Goal: Information Seeking & Learning: Learn about a topic

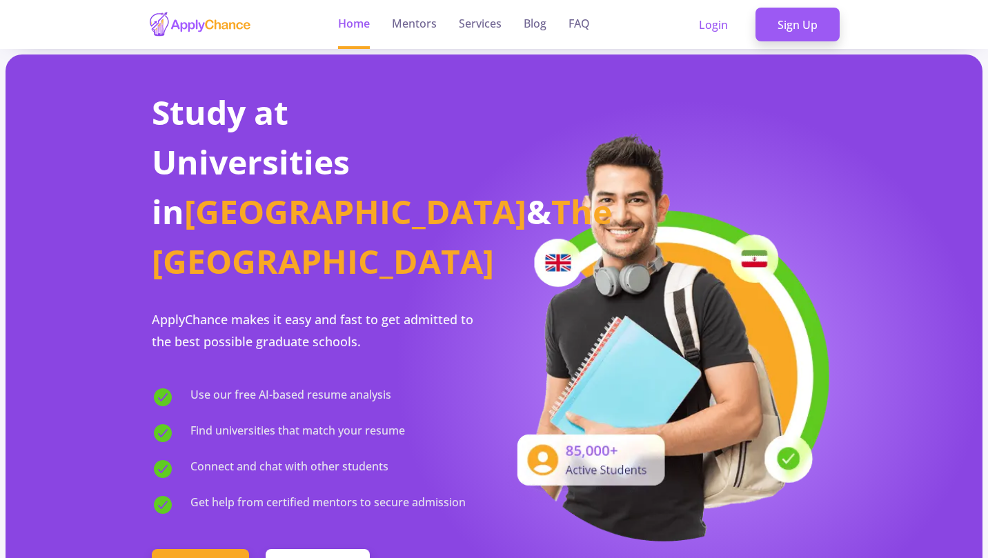
click at [482, 19] on link "Services" at bounding box center [480, 24] width 43 height 49
click at [472, 24] on link "Services" at bounding box center [480, 24] width 43 height 49
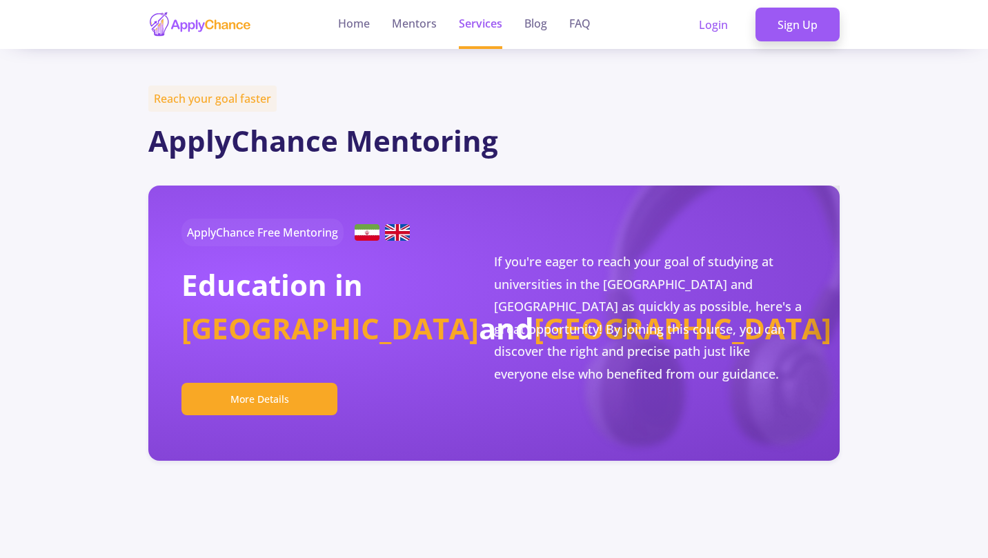
click at [368, 14] on link "Home" at bounding box center [354, 24] width 32 height 49
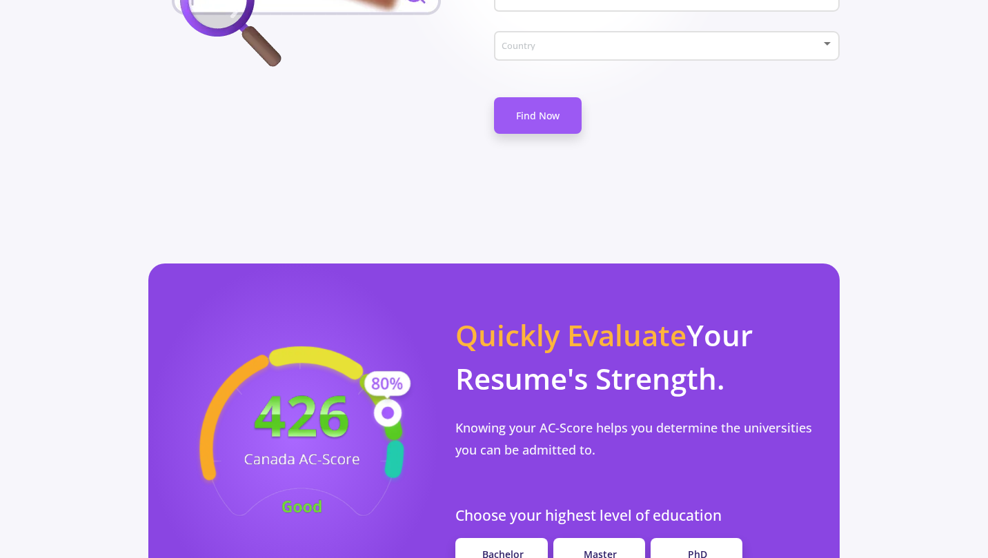
scroll to position [1014, 0]
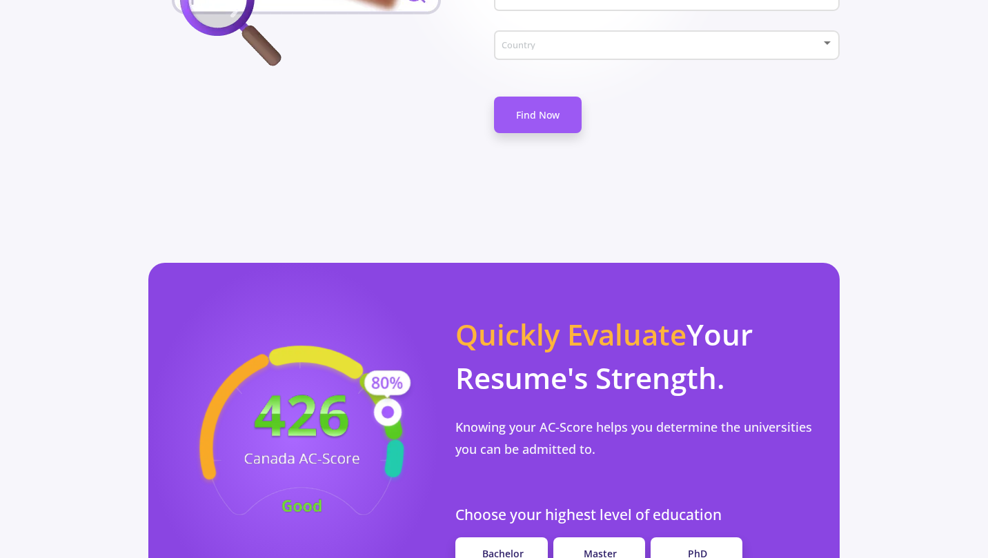
click at [502, 538] on link "Bachelor" at bounding box center [502, 554] width 92 height 32
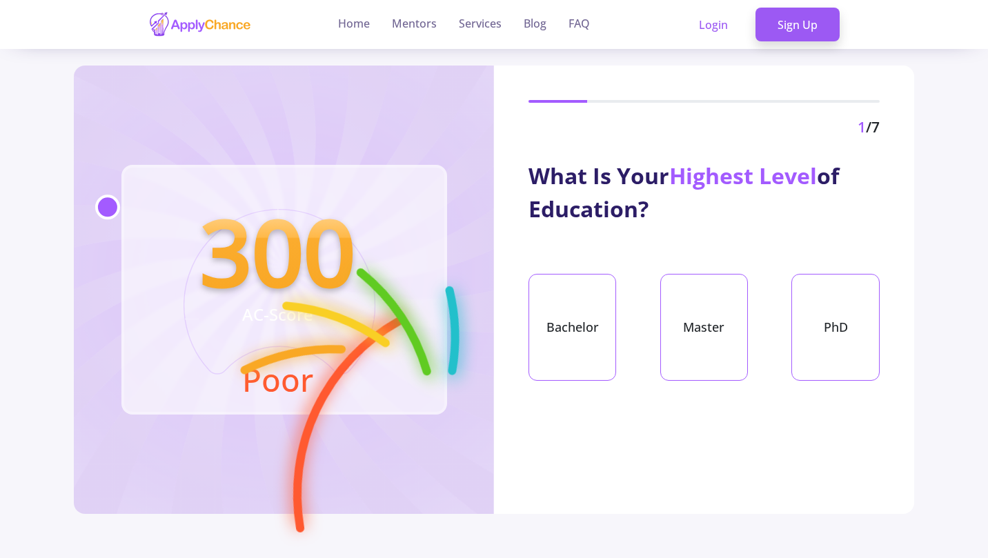
click at [558, 314] on div "Bachelor" at bounding box center [573, 327] width 88 height 107
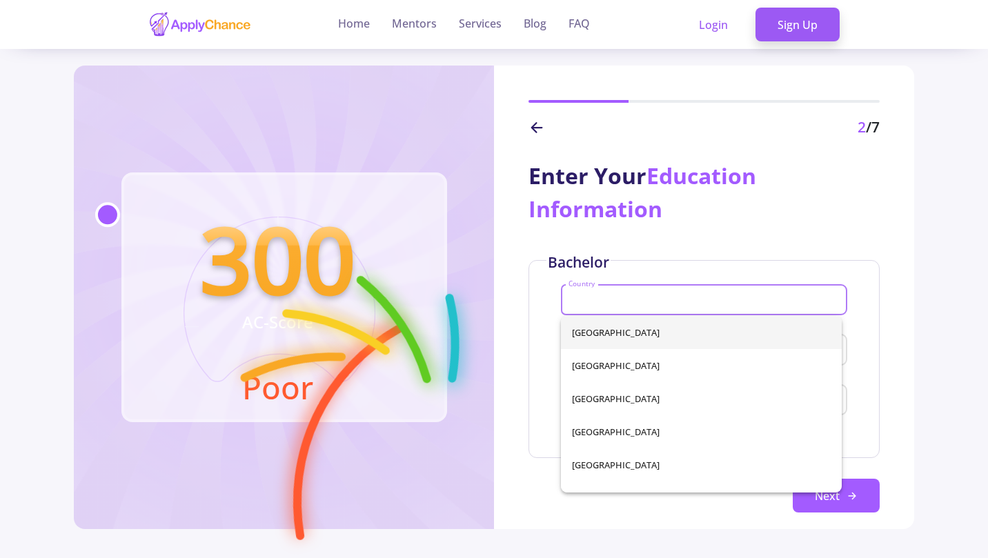
click at [583, 298] on input "Country" at bounding box center [706, 301] width 276 height 12
type input "ir"
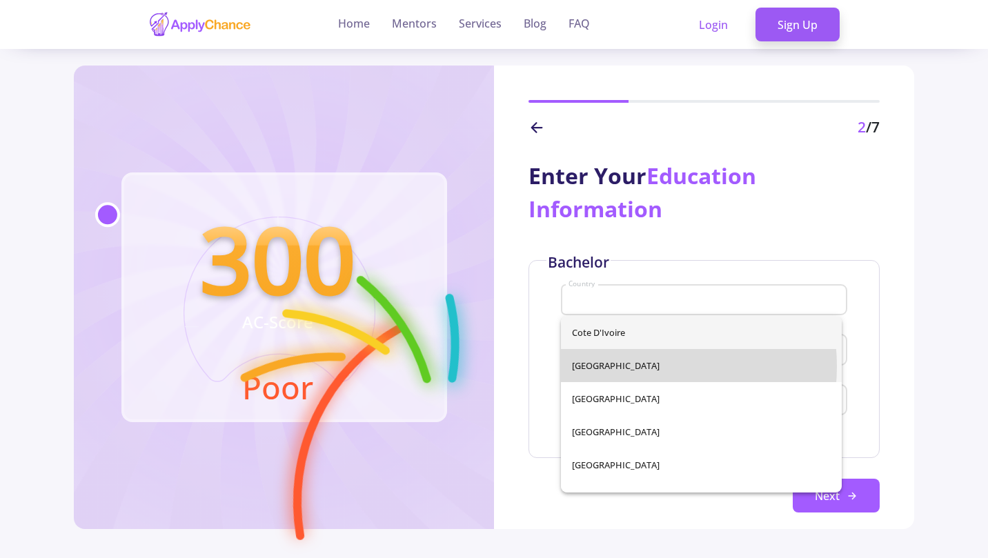
click at [627, 366] on div "Cote d'Ivoire [GEOGRAPHIC_DATA] [GEOGRAPHIC_DATA] [GEOGRAPHIC_DATA] [GEOGRAPHIC…" at bounding box center [701, 404] width 281 height 177
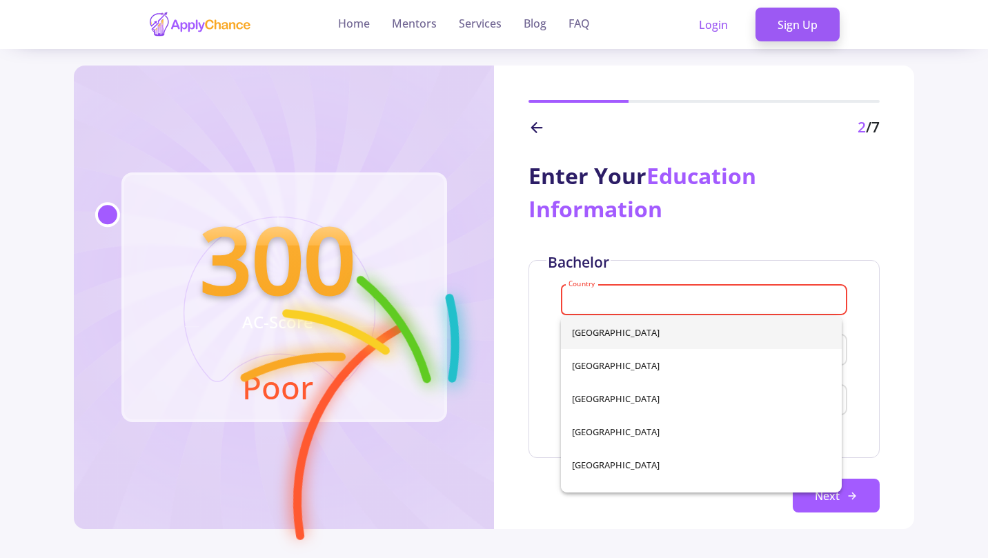
click at [662, 294] on div "Country" at bounding box center [704, 298] width 273 height 36
type input "ir"
click at [674, 364] on div "[GEOGRAPHIC_DATA] [GEOGRAPHIC_DATA] [GEOGRAPHIC_DATA] [GEOGRAPHIC_DATA] [GEOGRA…" at bounding box center [701, 404] width 281 height 177
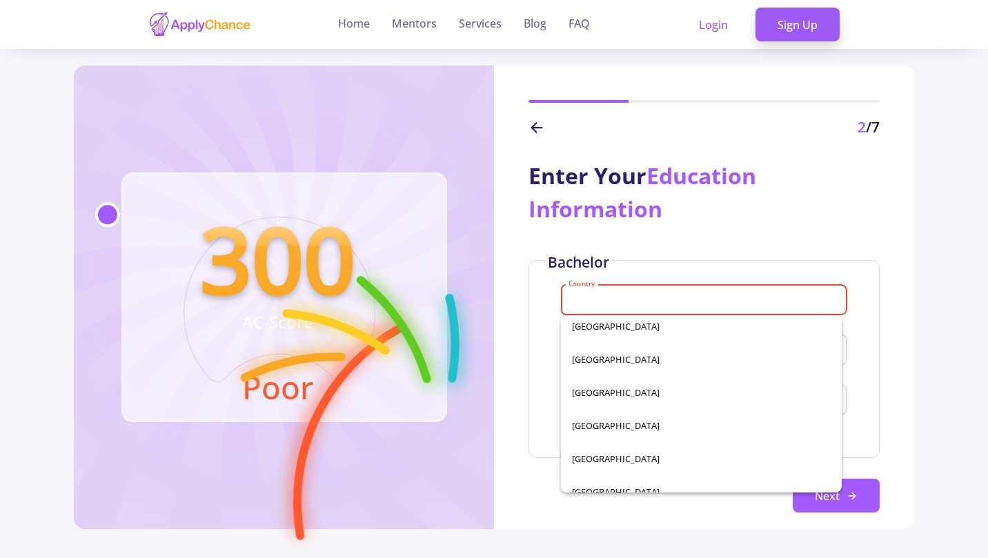
scroll to position [4645, 0]
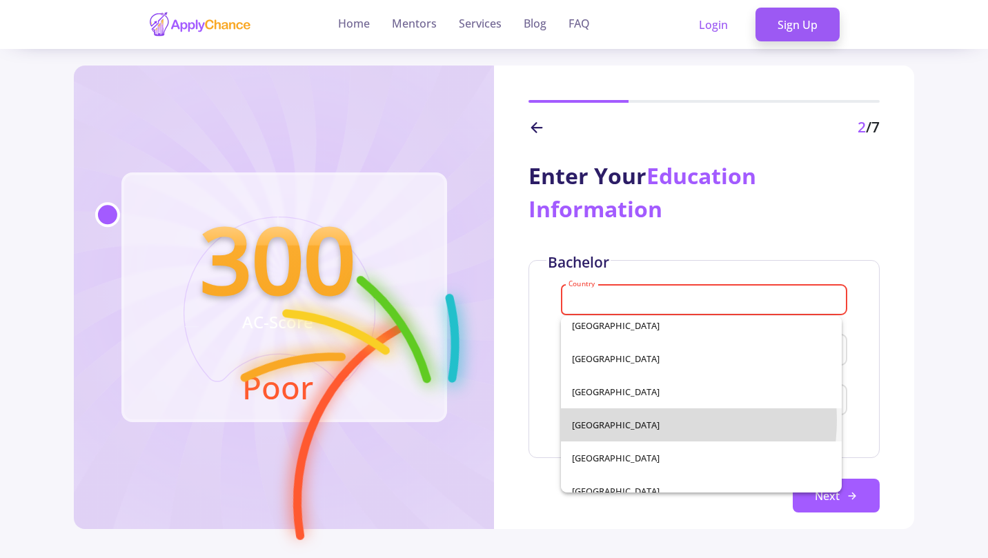
click at [643, 420] on span "[GEOGRAPHIC_DATA]" at bounding box center [701, 425] width 259 height 33
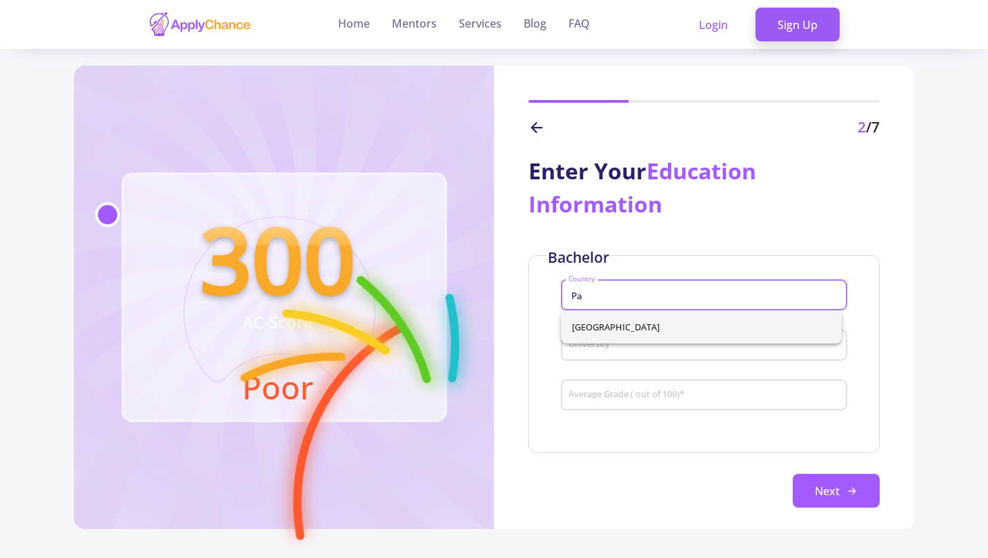
type input "P"
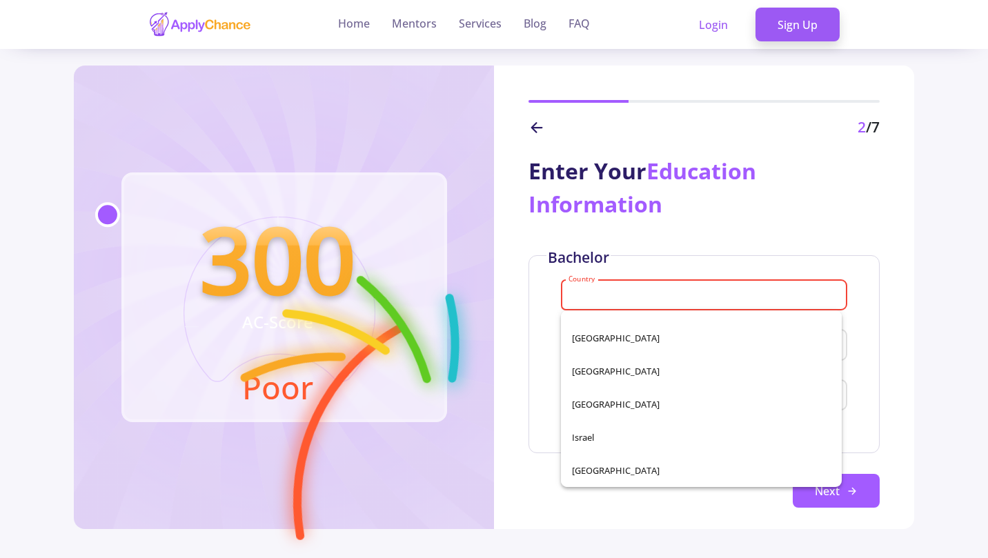
scroll to position [2866, 0]
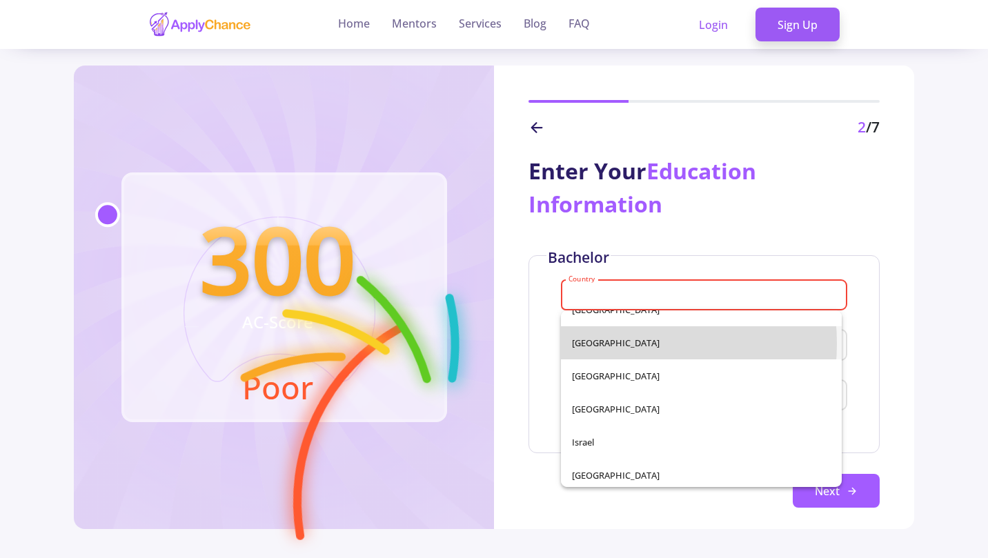
click at [605, 344] on span "[GEOGRAPHIC_DATA]" at bounding box center [701, 342] width 259 height 33
type input "[GEOGRAPHIC_DATA]"
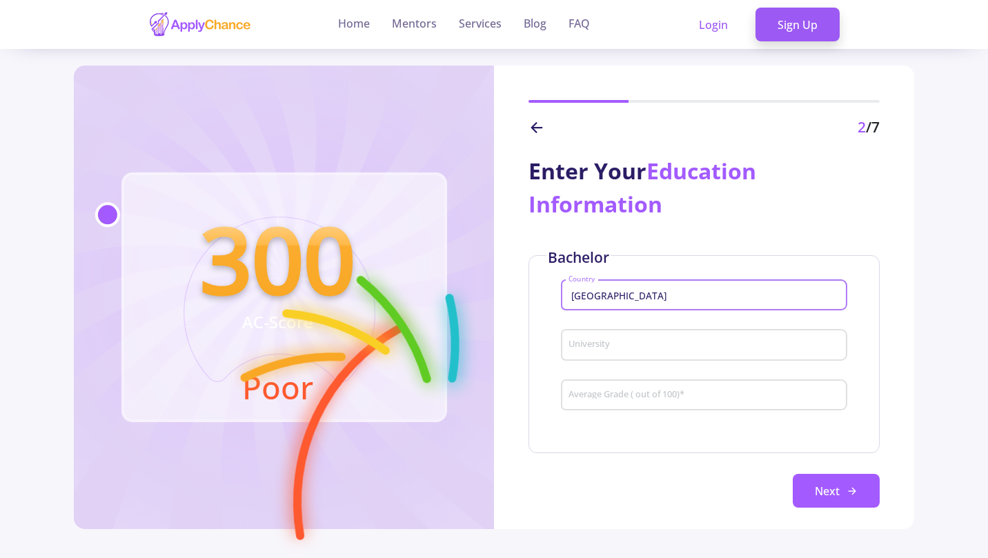
click at [605, 344] on input "University" at bounding box center [706, 346] width 276 height 12
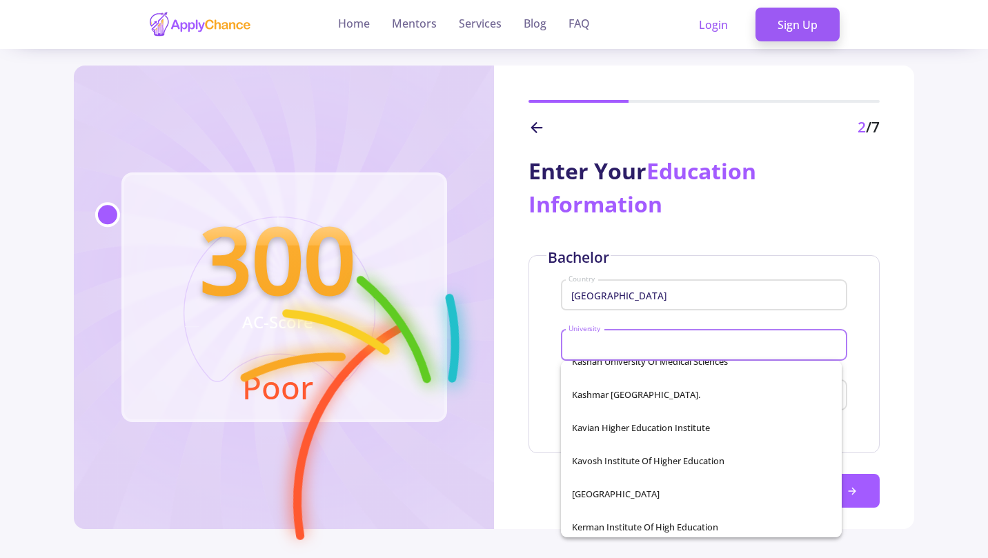
scroll to position [16405, 0]
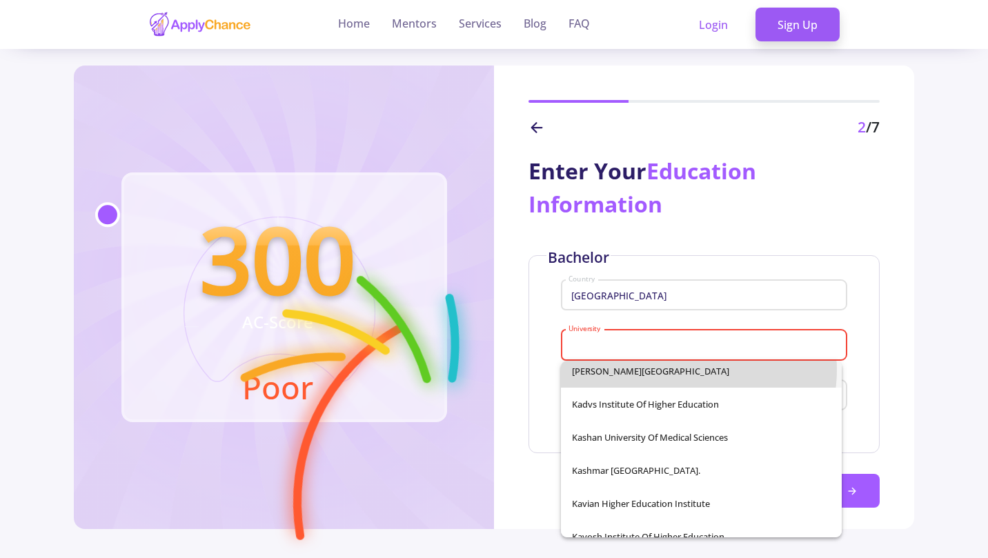
click at [685, 370] on span "[PERSON_NAME][GEOGRAPHIC_DATA]" at bounding box center [701, 371] width 259 height 33
type input "[PERSON_NAME][GEOGRAPHIC_DATA]"
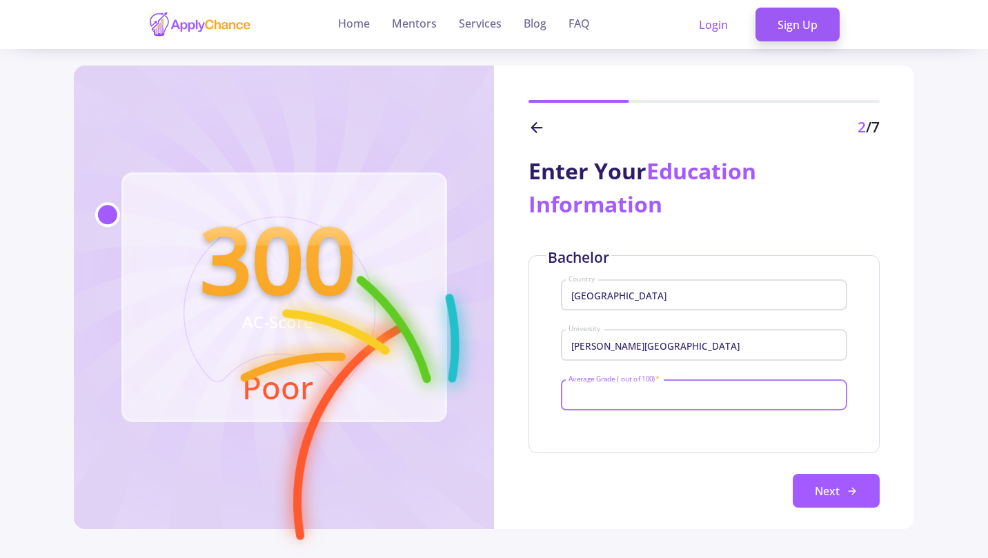
click at [691, 393] on input "Average Grade ( out of 100) *" at bounding box center [706, 396] width 276 height 12
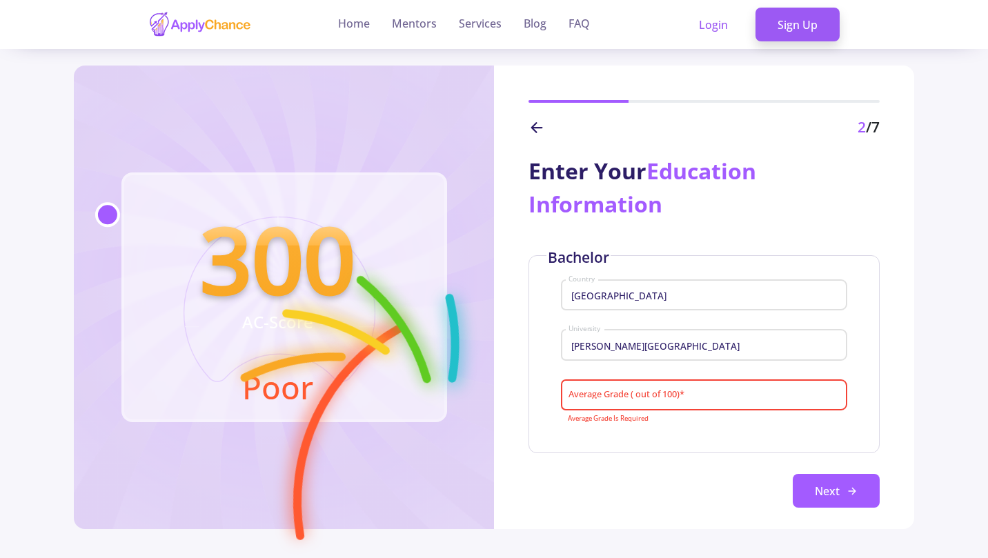
click at [615, 388] on div "Average Grade ( out of 100) *" at bounding box center [704, 393] width 273 height 36
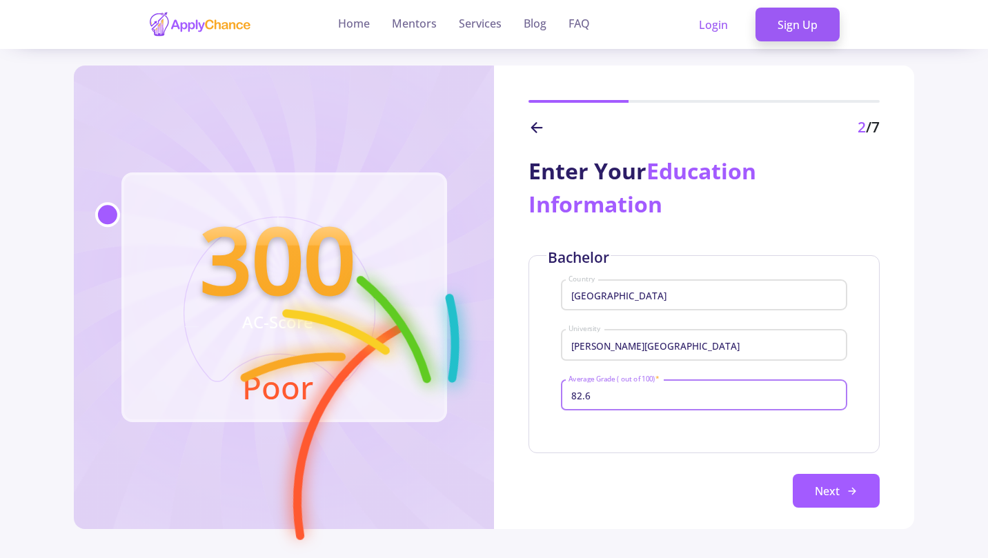
type input "82.6"
click at [816, 487] on button "Next" at bounding box center [836, 491] width 87 height 35
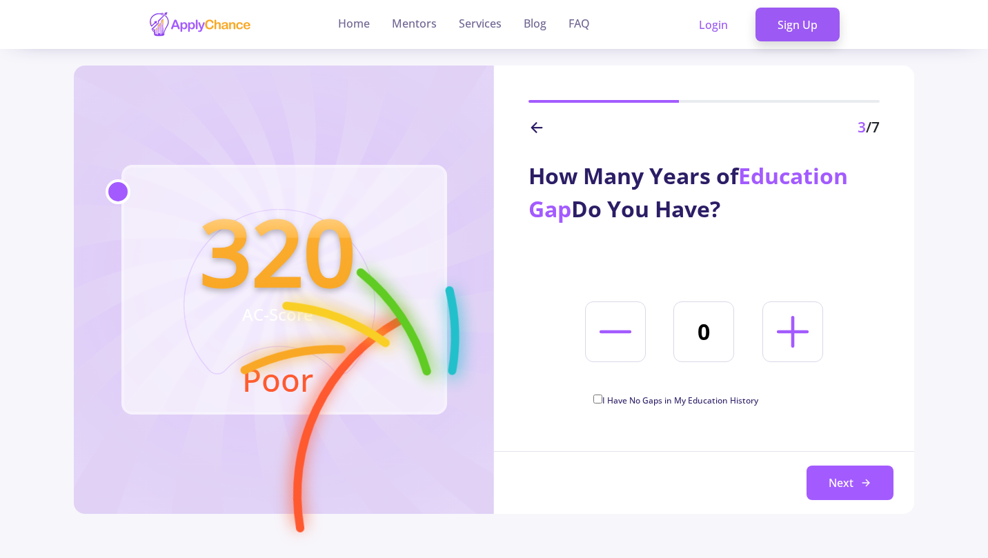
click at [814, 471] on button "Next" at bounding box center [850, 483] width 87 height 35
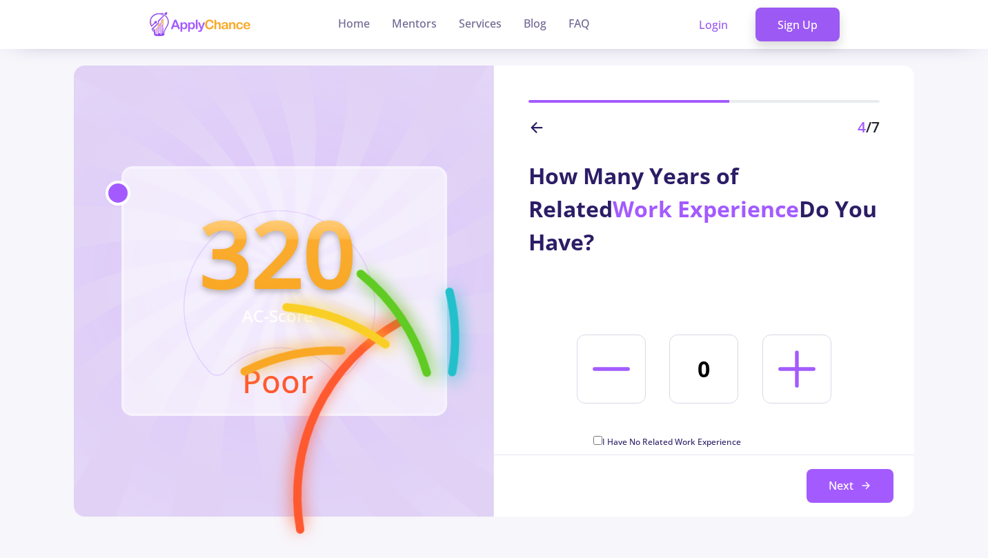
click at [863, 471] on button "Next" at bounding box center [850, 486] width 87 height 35
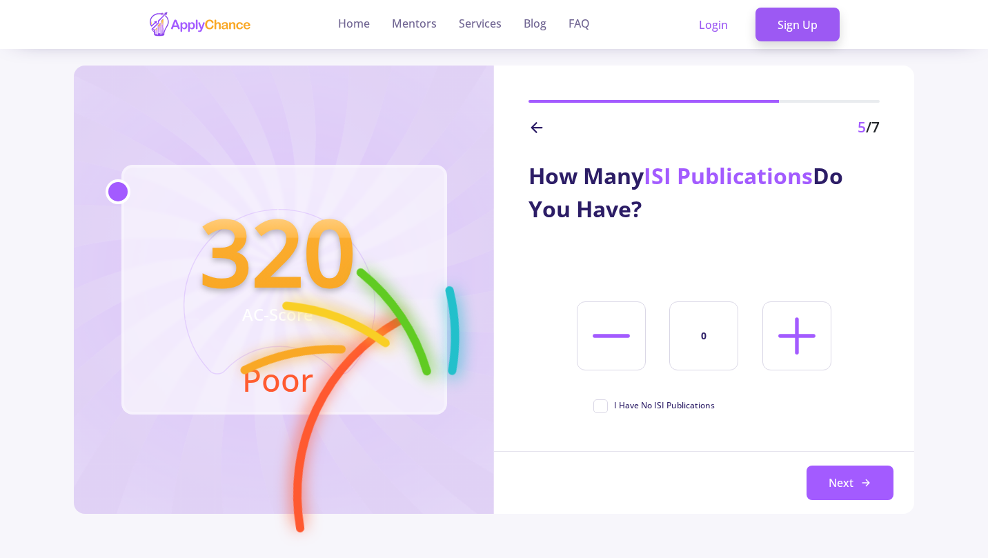
click at [863, 471] on button "Next" at bounding box center [850, 483] width 87 height 35
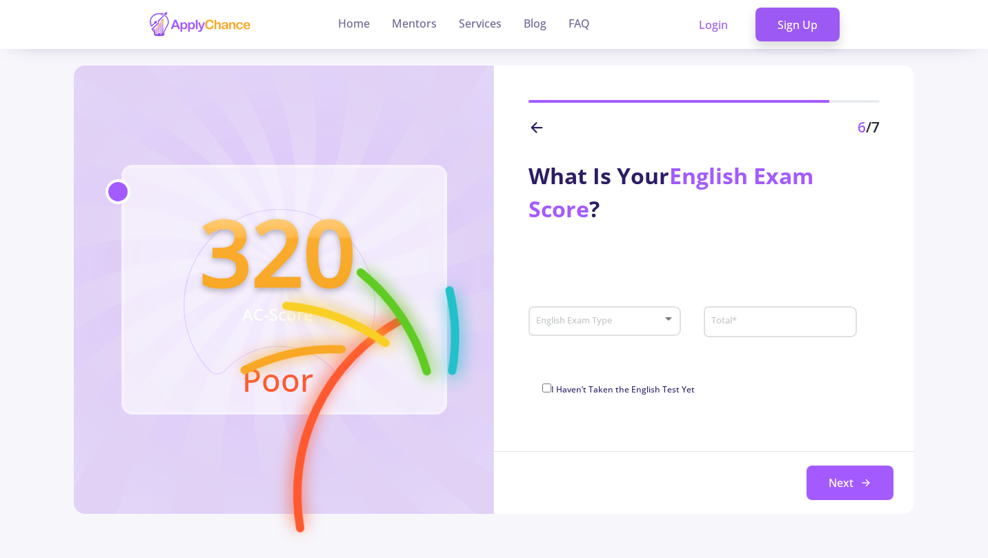
click at [660, 311] on div "English Exam Type" at bounding box center [605, 319] width 139 height 35
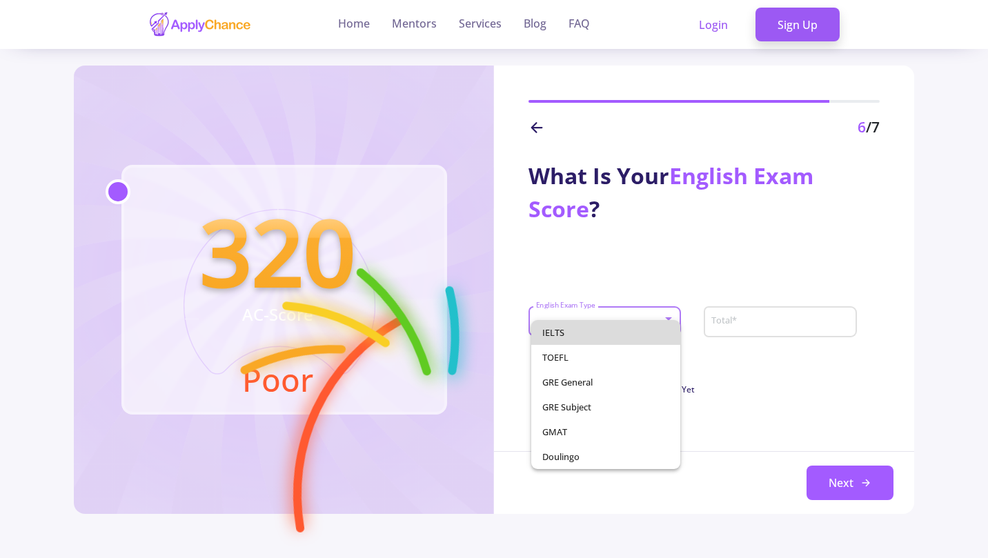
click at [638, 334] on span "IELTS" at bounding box center [605, 332] width 127 height 25
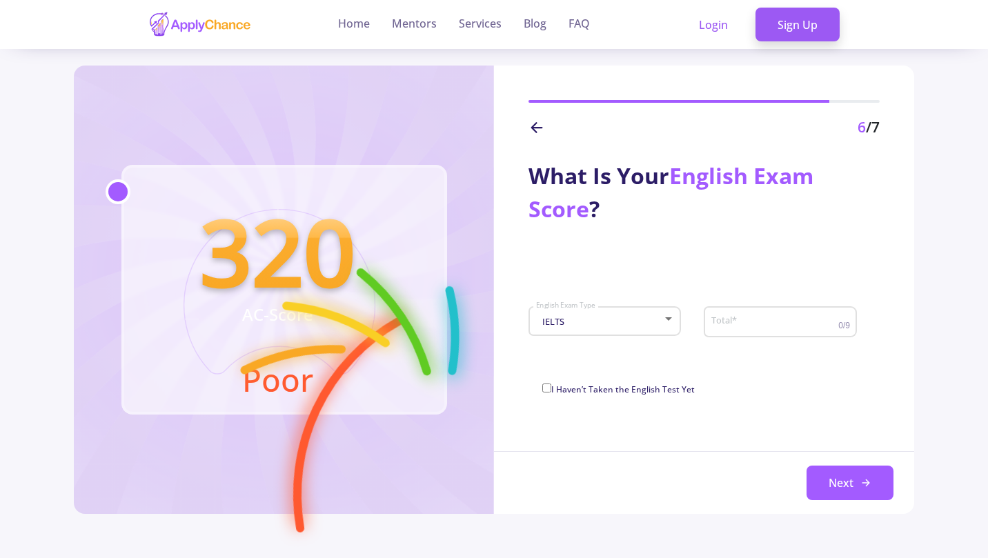
click at [715, 330] on div "Total *" at bounding box center [775, 320] width 128 height 36
click at [627, 326] on div "IELTS" at bounding box center [599, 322] width 127 height 10
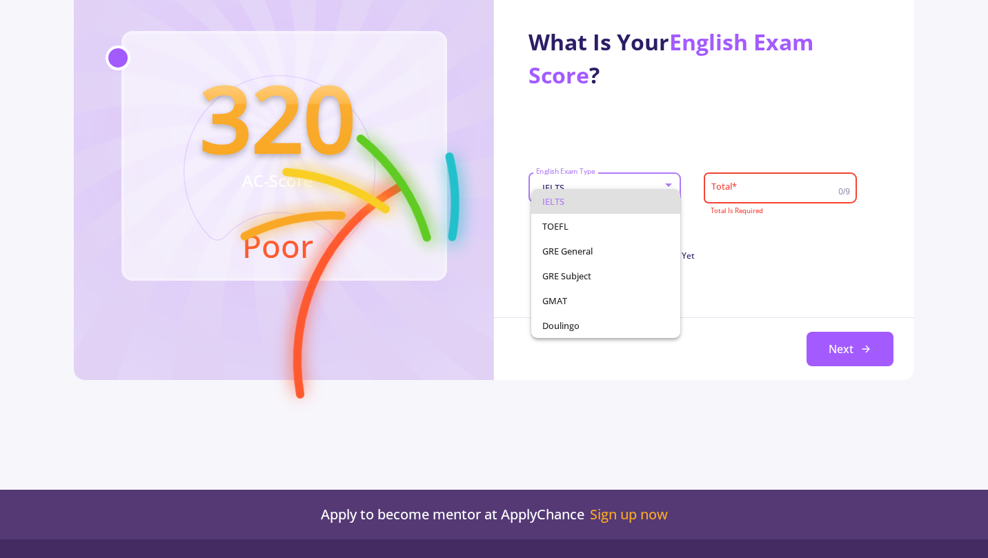
scroll to position [137, 0]
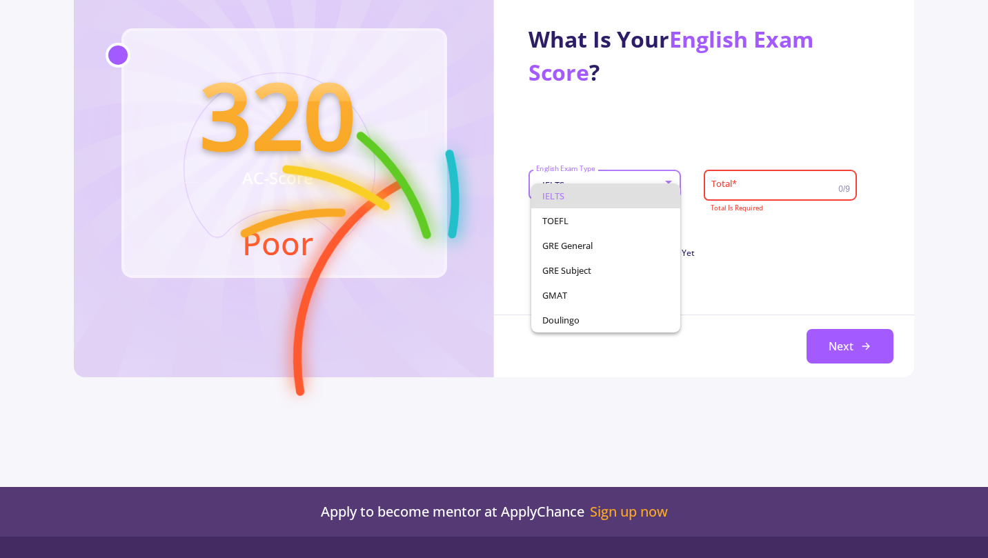
click at [766, 319] on div at bounding box center [494, 279] width 988 height 558
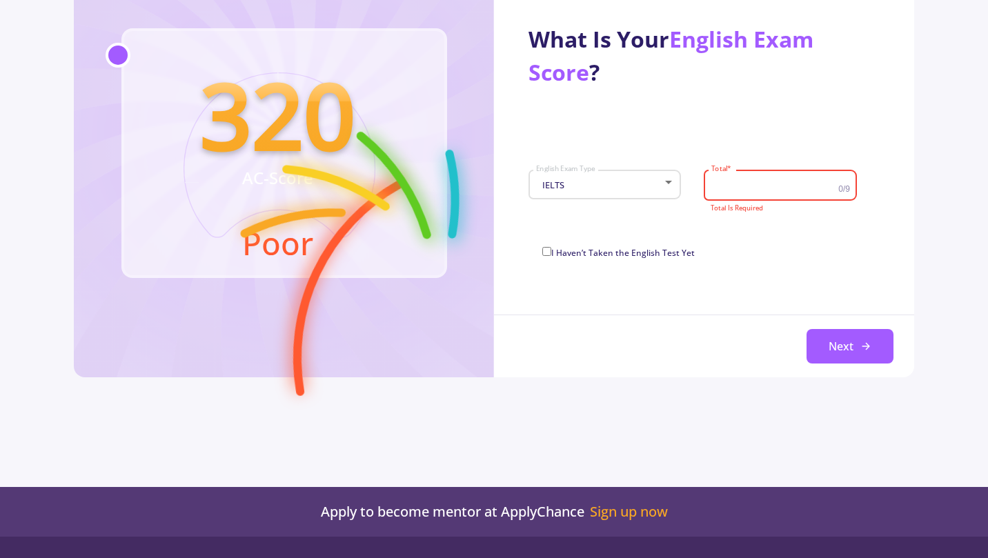
click at [760, 184] on input "Total *" at bounding box center [776, 185] width 131 height 12
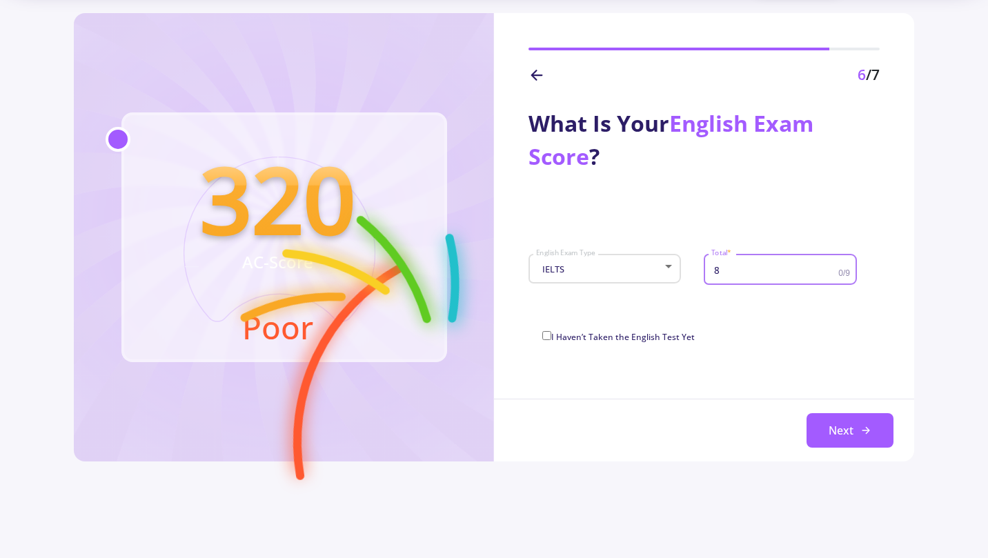
scroll to position [53, 0]
type input "8"
click at [647, 340] on span "I Haven’t Taken the English Test Yet" at bounding box center [623, 337] width 144 height 12
click at [551, 340] on input "I Haven’t Taken the English Test Yet" at bounding box center [546, 335] width 9 height 9
checkbox input "true"
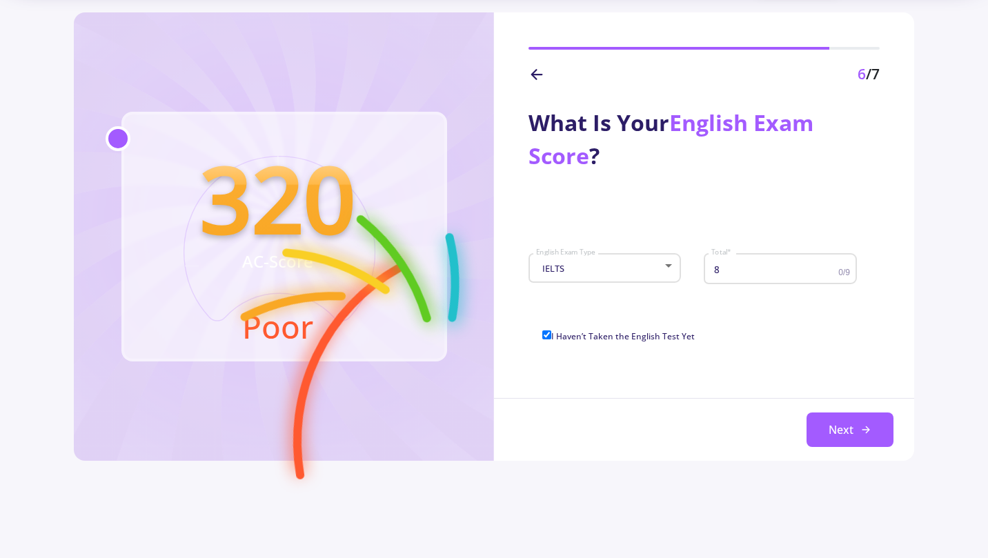
type input "0"
click at [824, 447] on button "Next" at bounding box center [850, 430] width 87 height 35
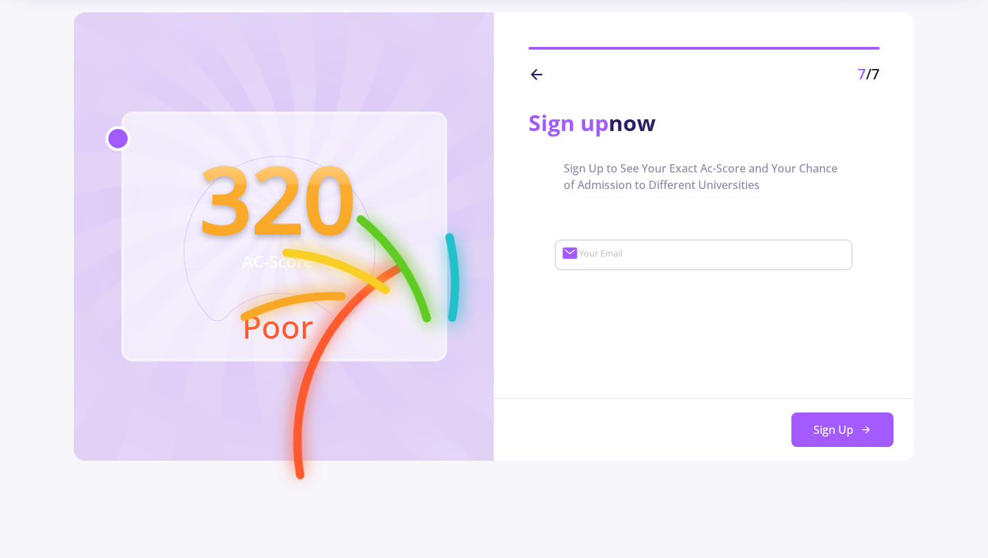
click at [525, 74] on div "7 /7" at bounding box center [704, 48] width 420 height 73
click at [541, 70] on icon at bounding box center [537, 74] width 17 height 17
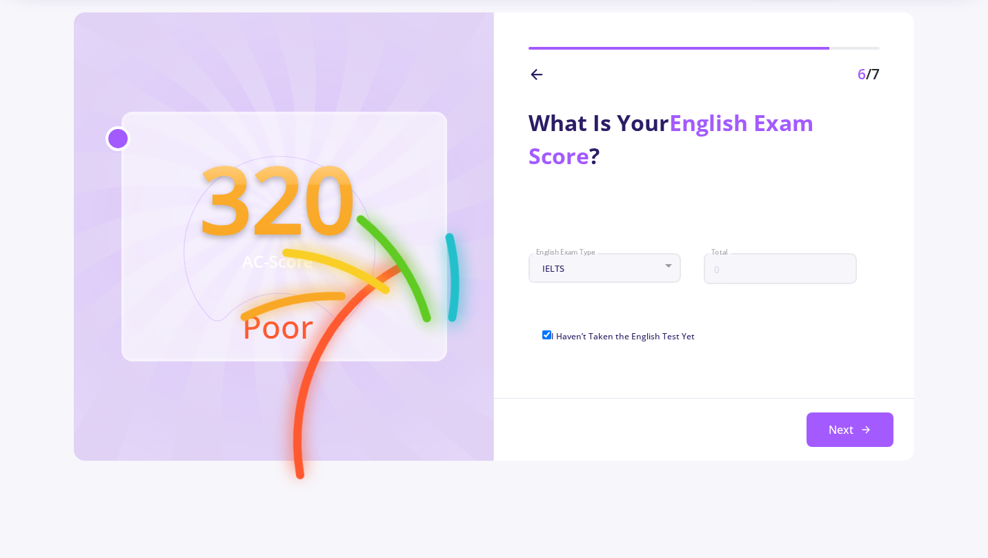
click at [541, 70] on icon at bounding box center [537, 74] width 17 height 17
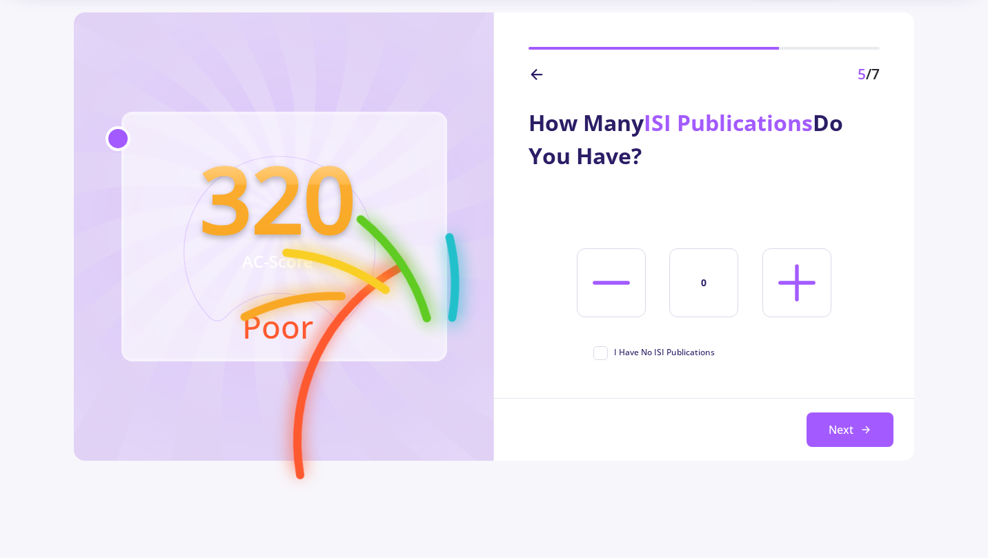
click at [541, 70] on icon at bounding box center [537, 74] width 17 height 17
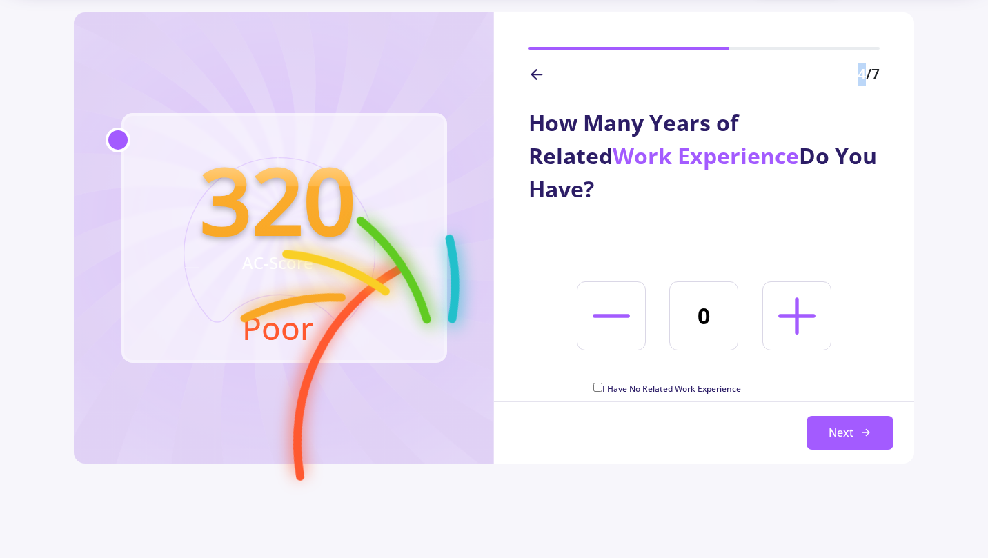
click at [541, 70] on icon at bounding box center [537, 74] width 17 height 17
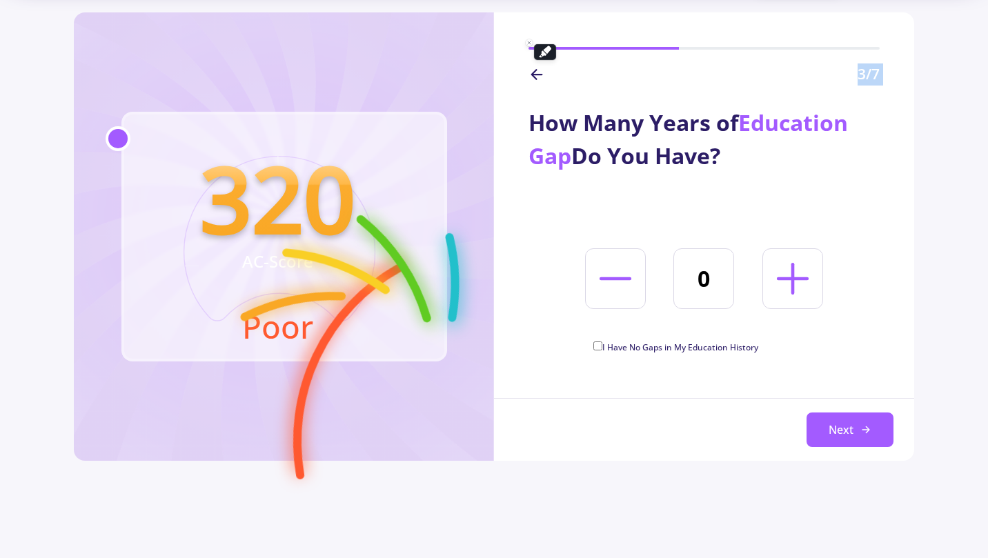
click at [541, 70] on icon at bounding box center [537, 74] width 17 height 17
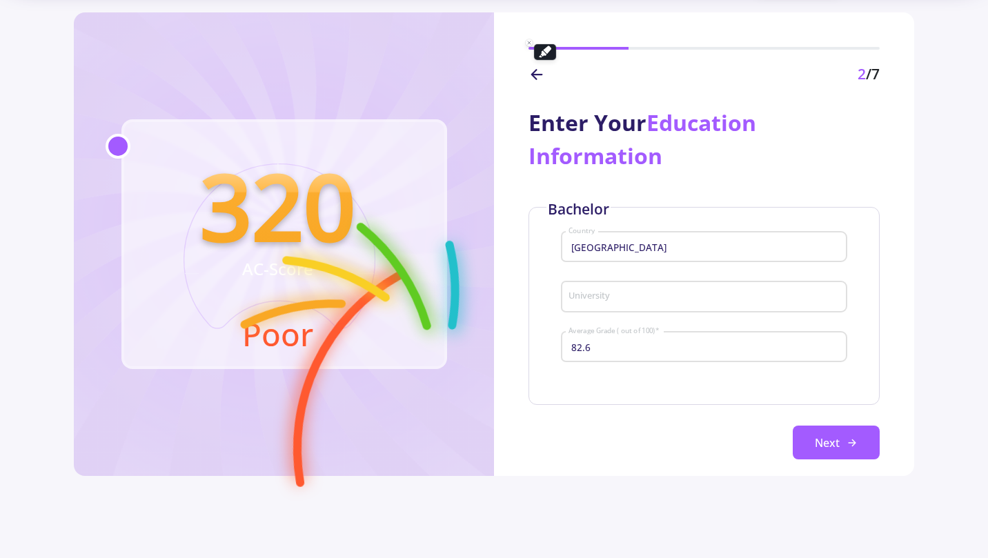
click at [541, 70] on icon at bounding box center [537, 74] width 17 height 17
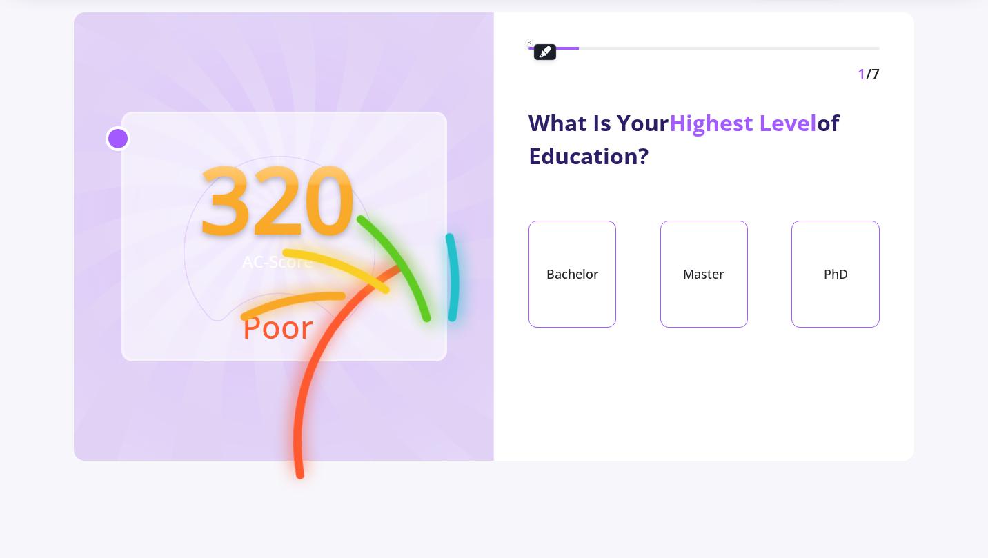
click at [541, 70] on div "1 /7" at bounding box center [704, 74] width 351 height 22
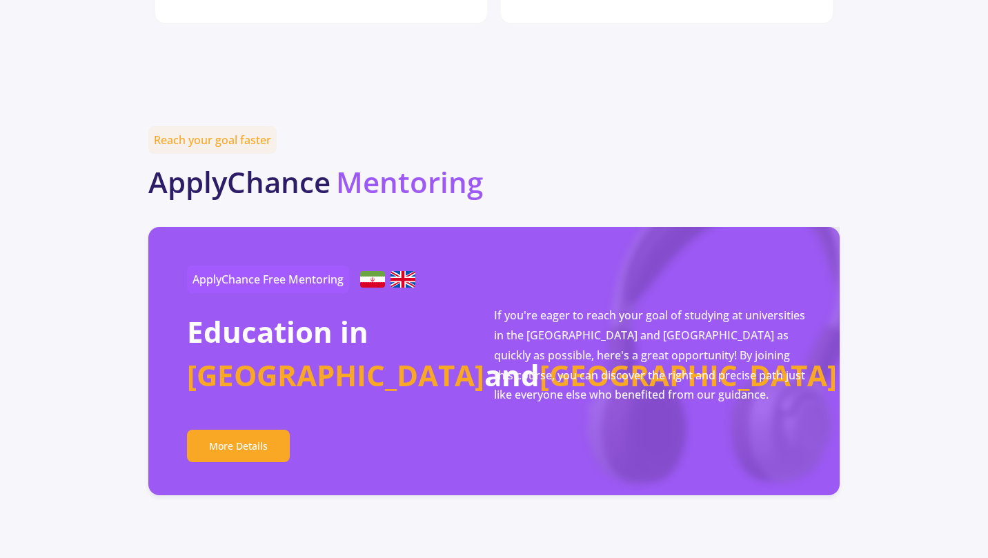
scroll to position [2303, 0]
click at [268, 429] on link "More Details" at bounding box center [238, 445] width 103 height 32
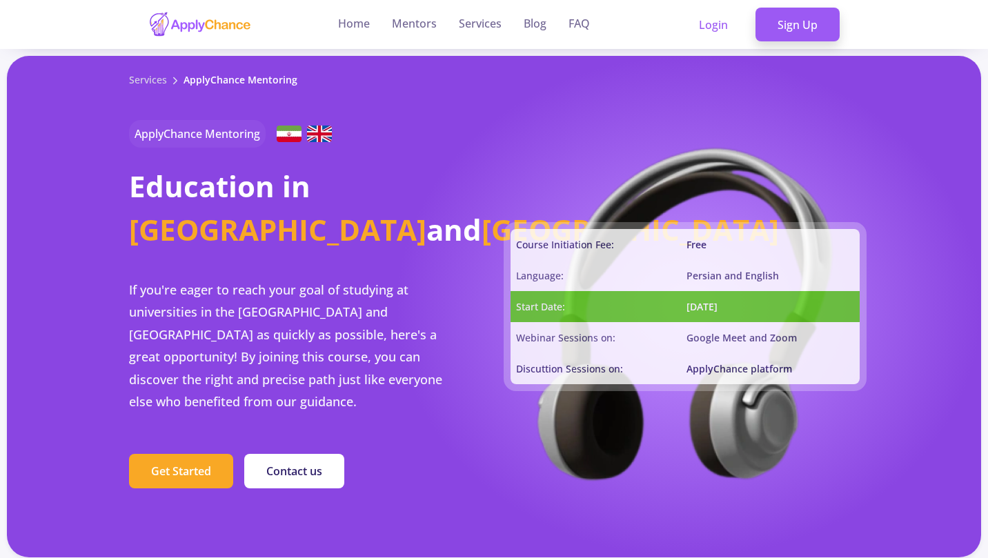
click at [279, 375] on p "If you're eager to reach your goal of studying at universities in the [GEOGRAPH…" at bounding box center [295, 346] width 333 height 134
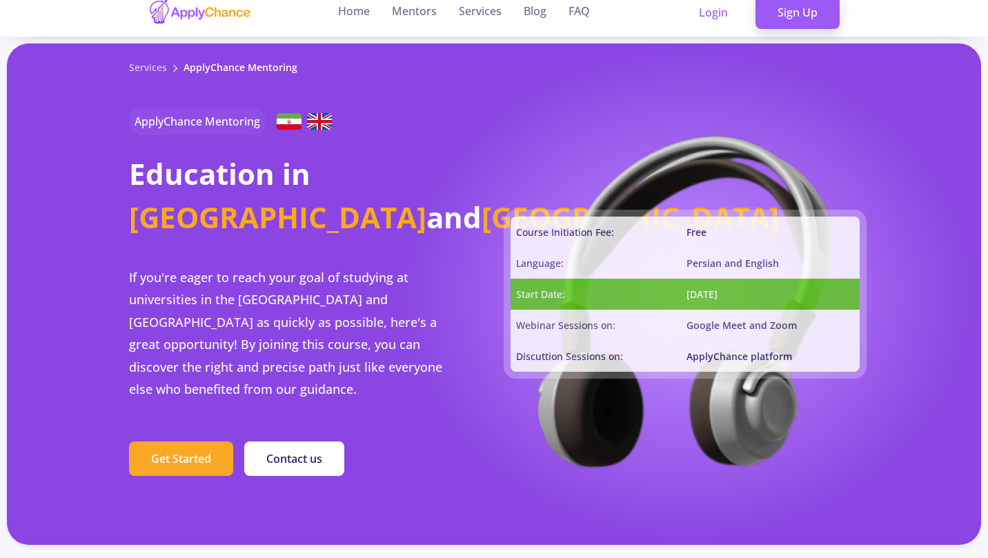
scroll to position [12, 0]
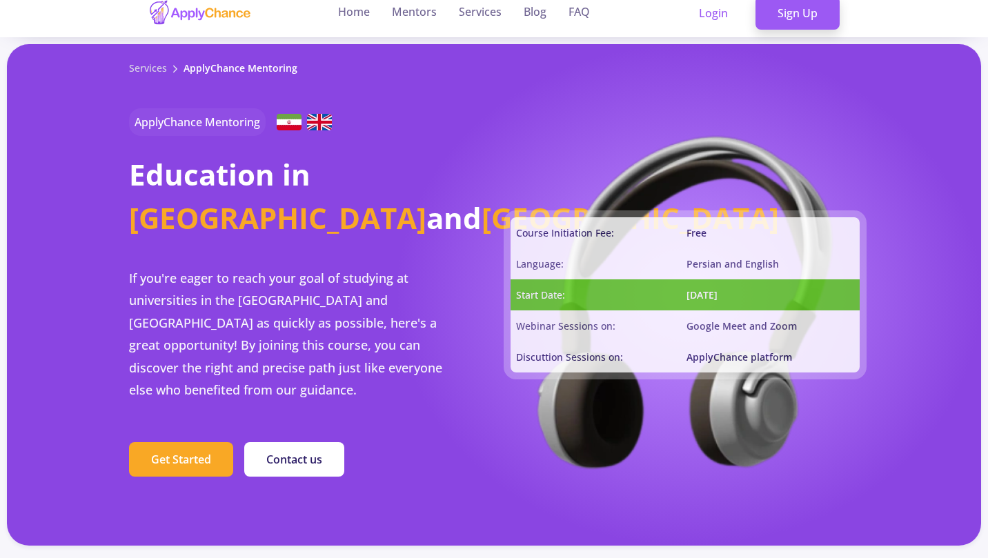
click at [186, 442] on button "Get Started" at bounding box center [181, 459] width 104 height 35
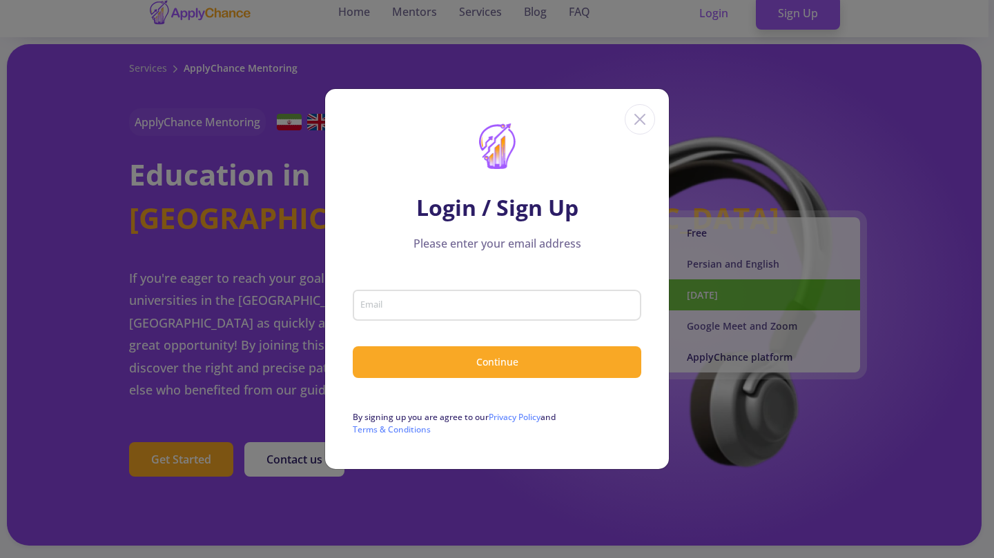
click at [652, 112] on div "Close" at bounding box center [640, 119] width 30 height 30
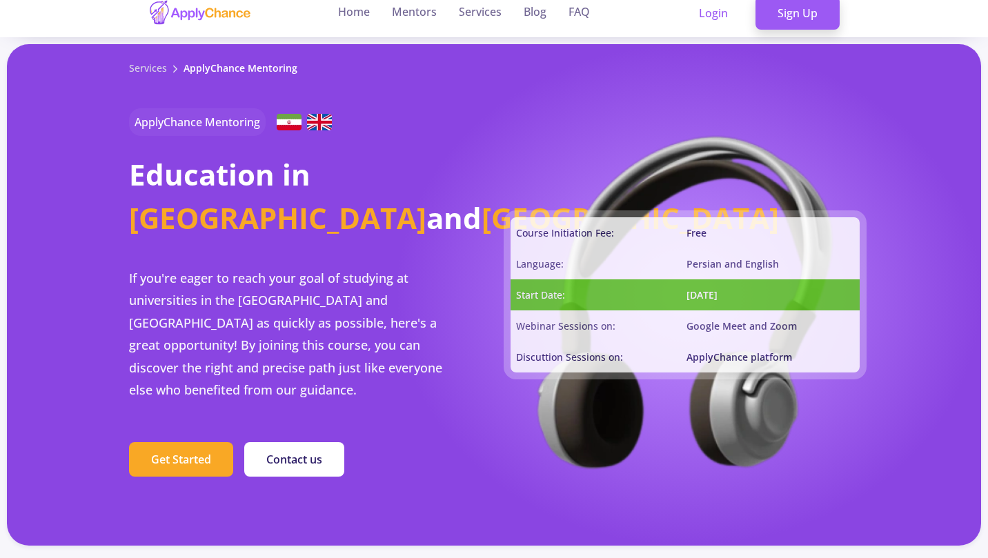
click at [639, 140] on div "Course Initiation Fee: Free Language: Persian and English Start Date: [DATE] We…" at bounding box center [685, 295] width 349 height 502
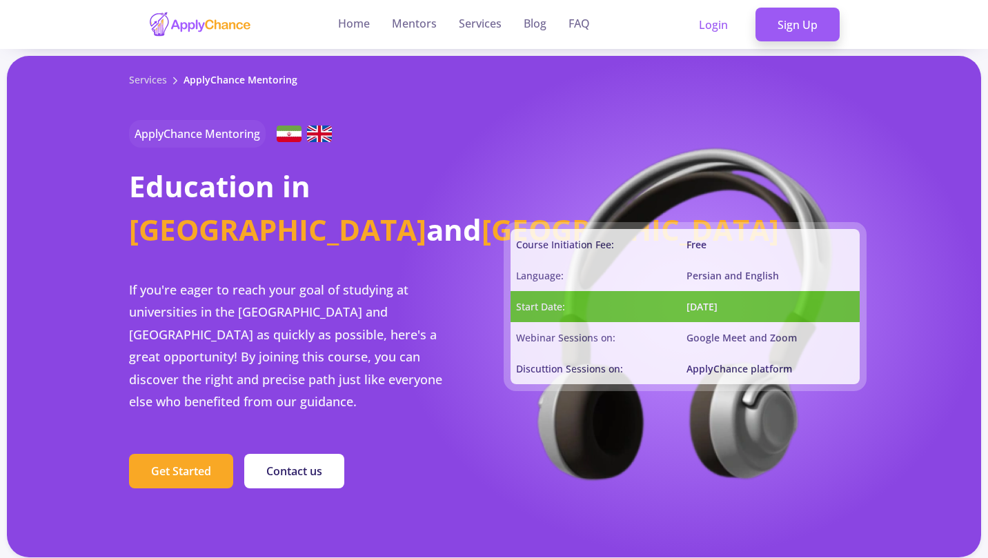
click at [545, 21] on link "Blog" at bounding box center [535, 24] width 23 height 49
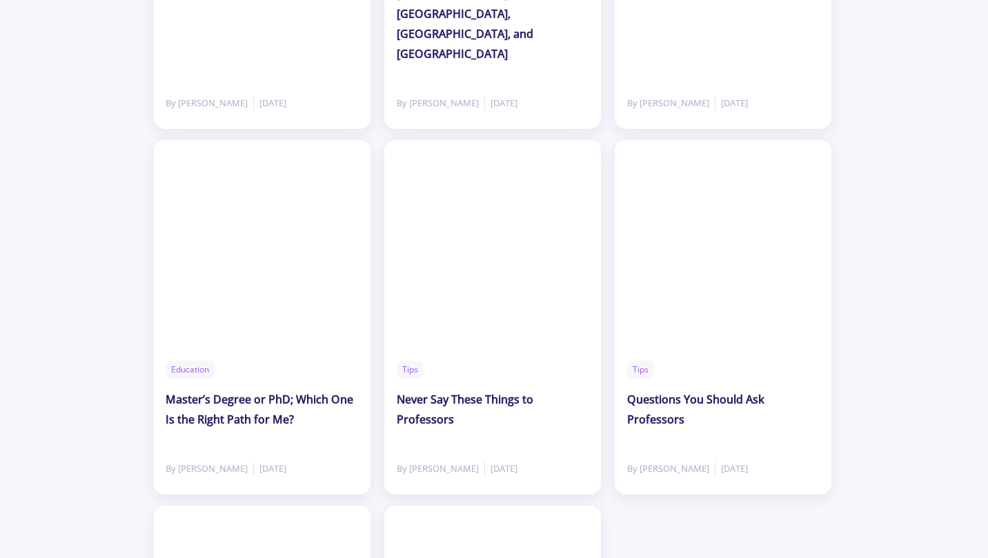
scroll to position [2037, 0]
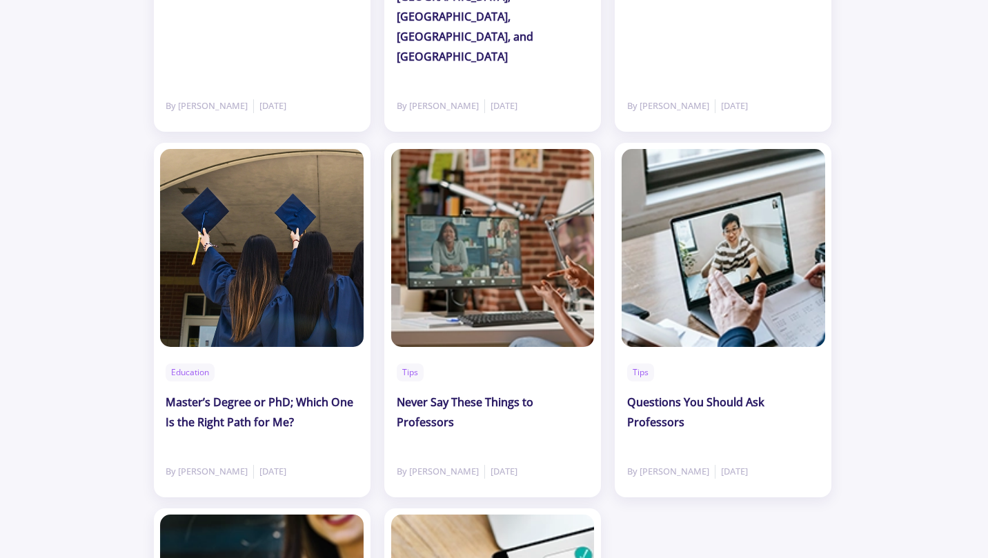
click at [329, 364] on div "Education Master’s Degree or PhD; Which One Is the Right Path for Me?" at bounding box center [262, 401] width 193 height 75
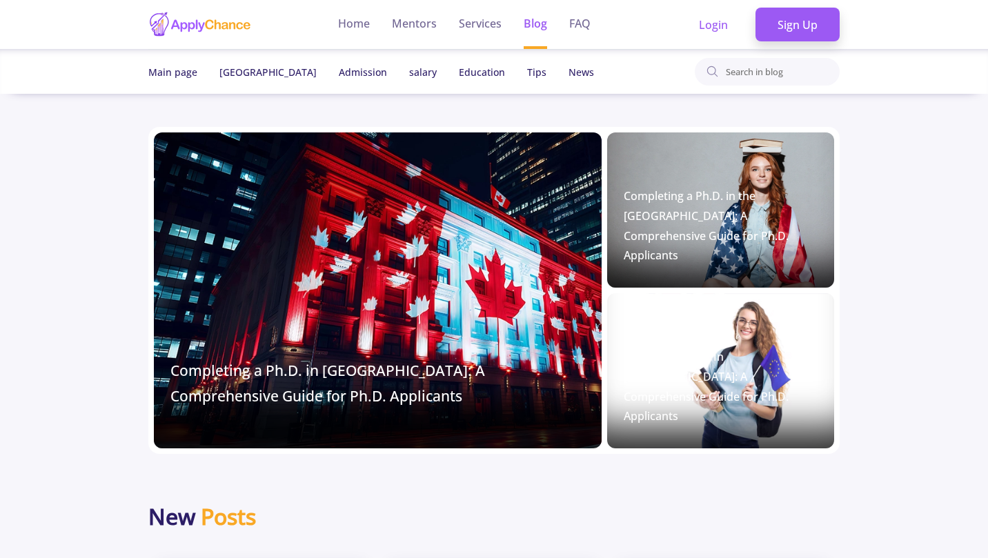
click at [933, 151] on section "Completing a Ph.D. in [GEOGRAPHIC_DATA]: A Comprehensive Guide for Ph.D. Applic…" at bounding box center [494, 290] width 988 height 327
